Goal: Check status: Check status

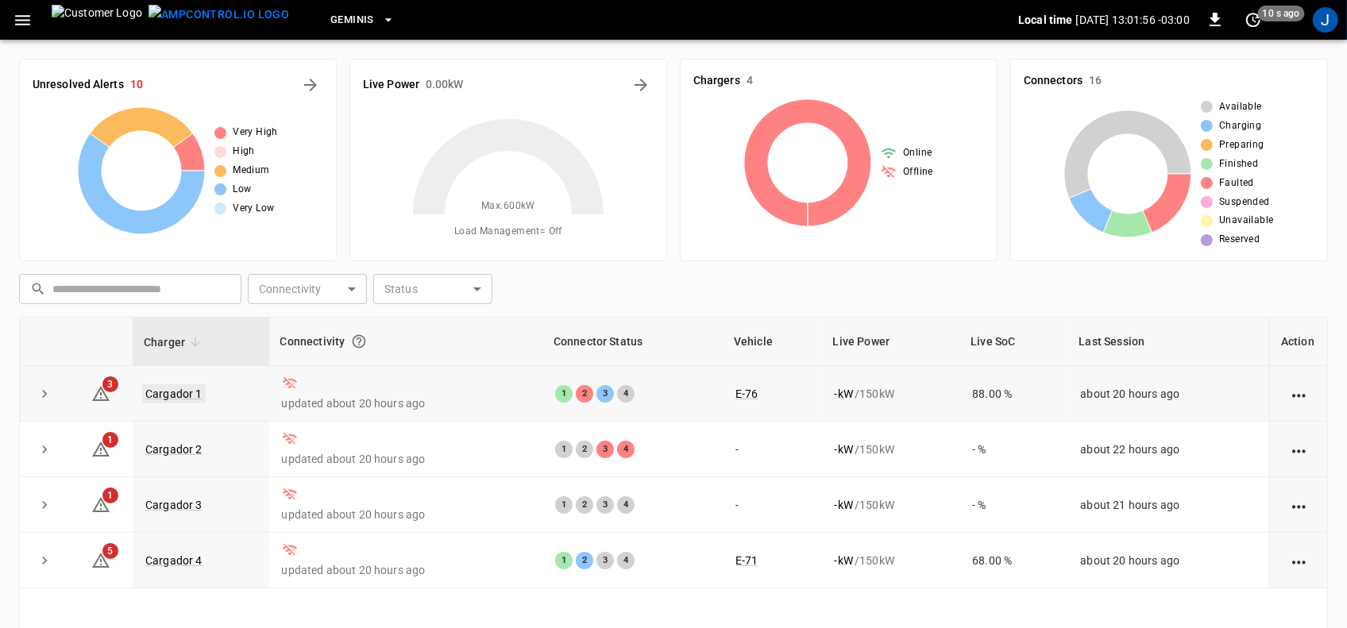
click at [177, 399] on link "Cargador 1" at bounding box center [174, 393] width 64 height 19
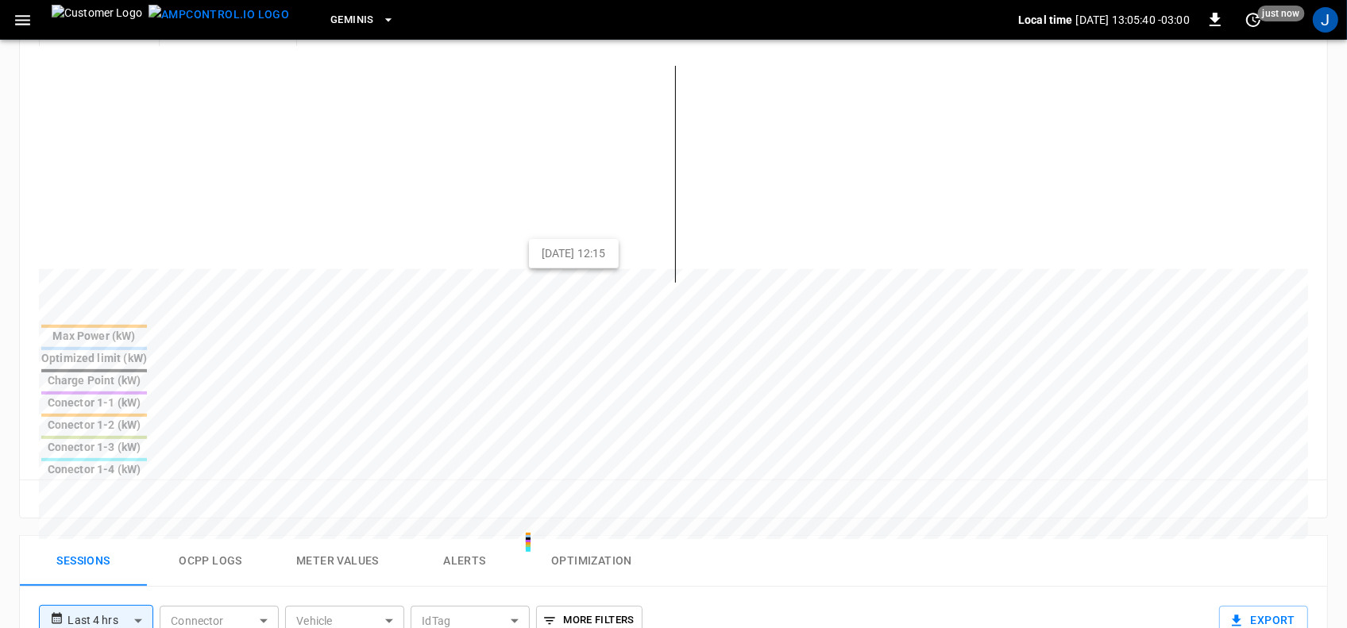
scroll to position [596, 0]
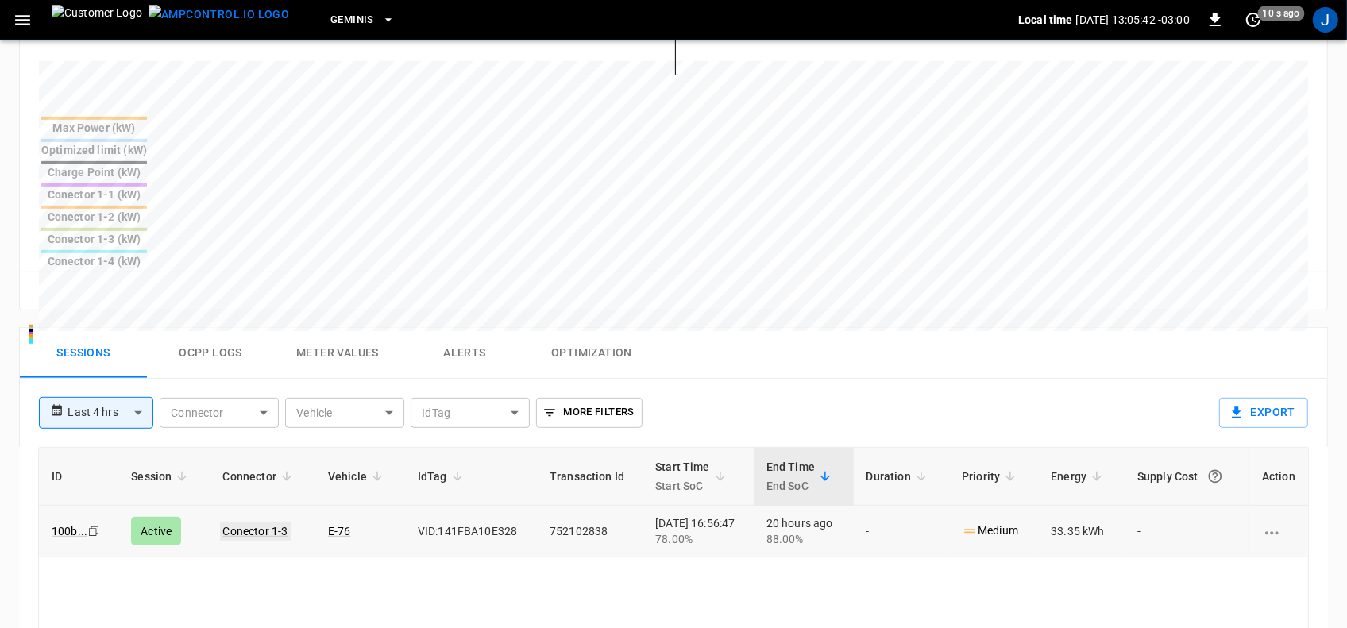
click at [255, 522] on link "Conector 1-3" at bounding box center [255, 531] width 71 height 19
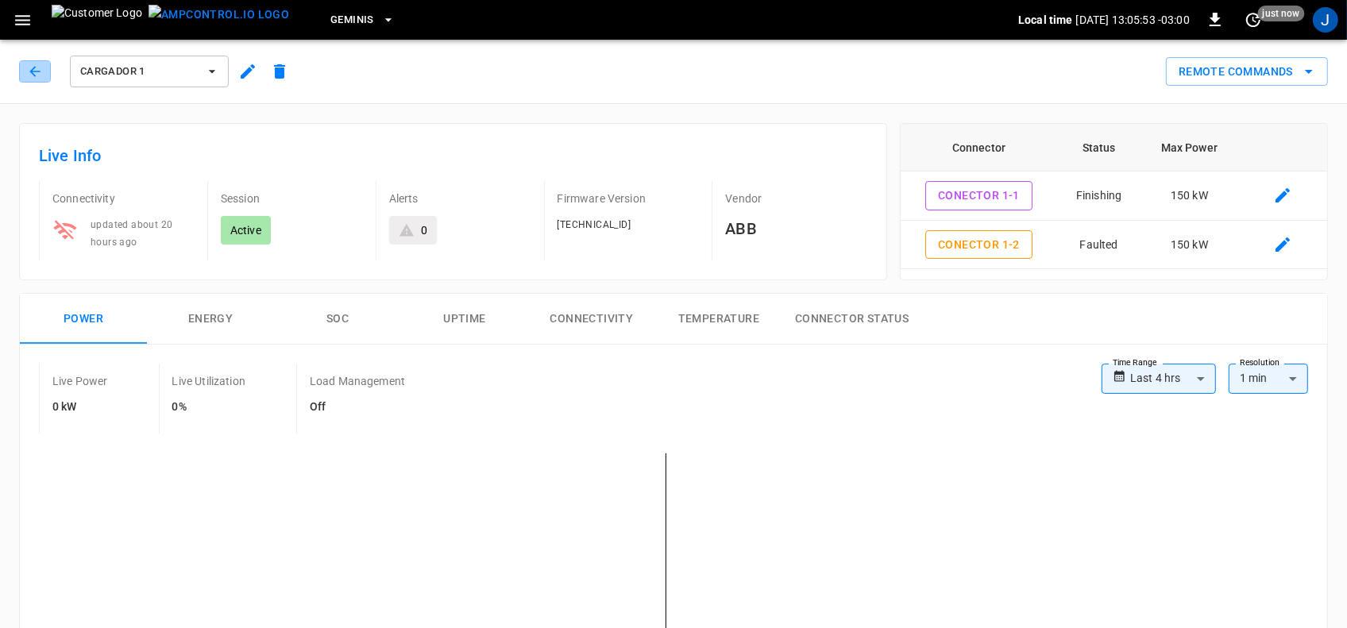
click at [37, 70] on icon "button" at bounding box center [35, 72] width 16 height 16
click at [16, 17] on icon "button" at bounding box center [23, 20] width 20 height 20
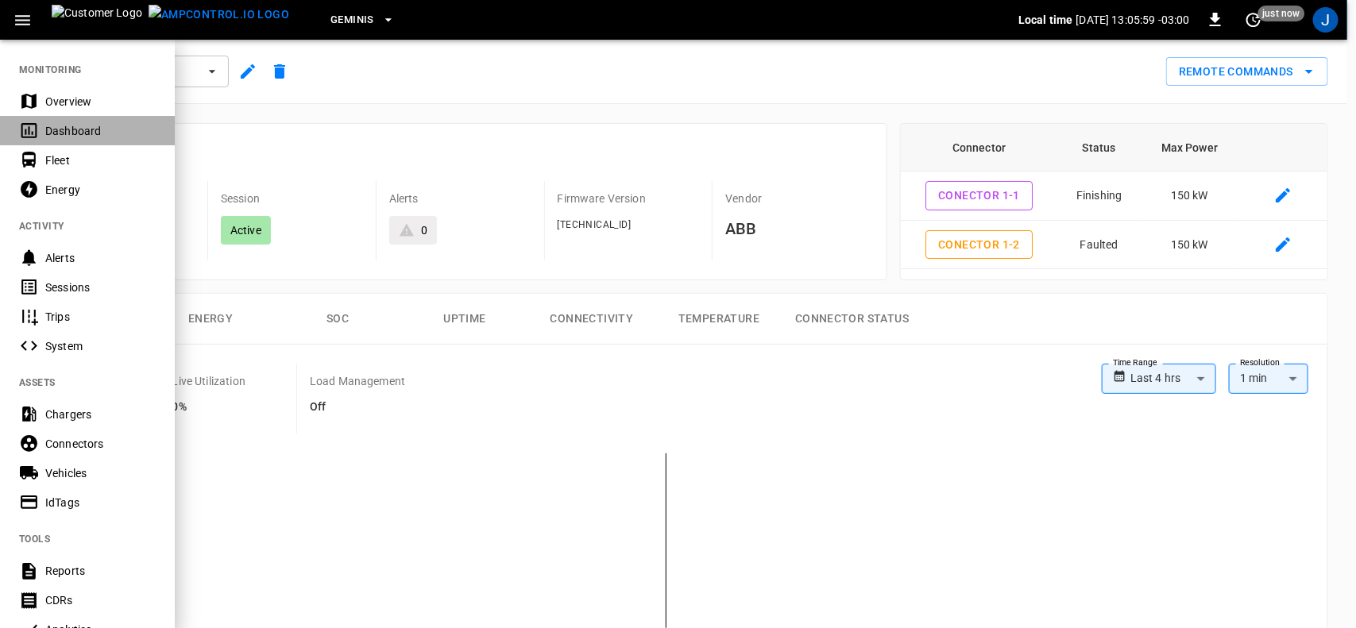
click at [64, 129] on div "Dashboard" at bounding box center [100, 131] width 110 height 16
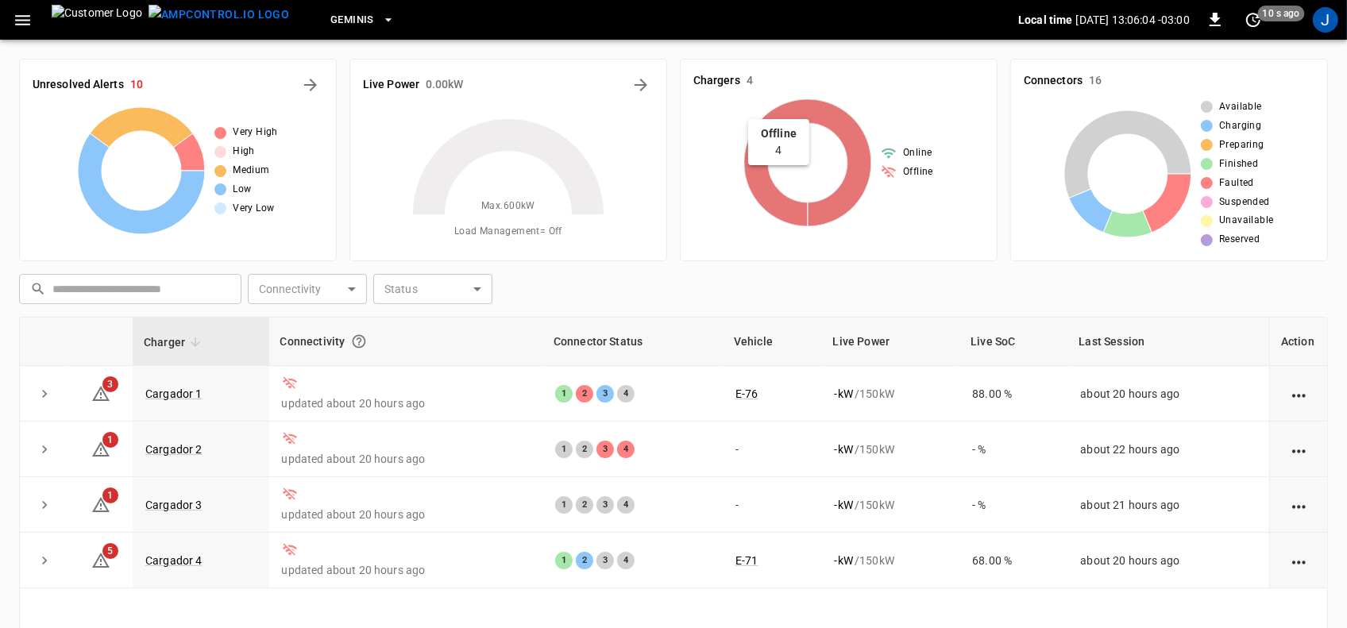
click at [866, 169] on icon at bounding box center [807, 162] width 127 height 127
